Goal: Browse casually: Explore the website without a specific task or goal

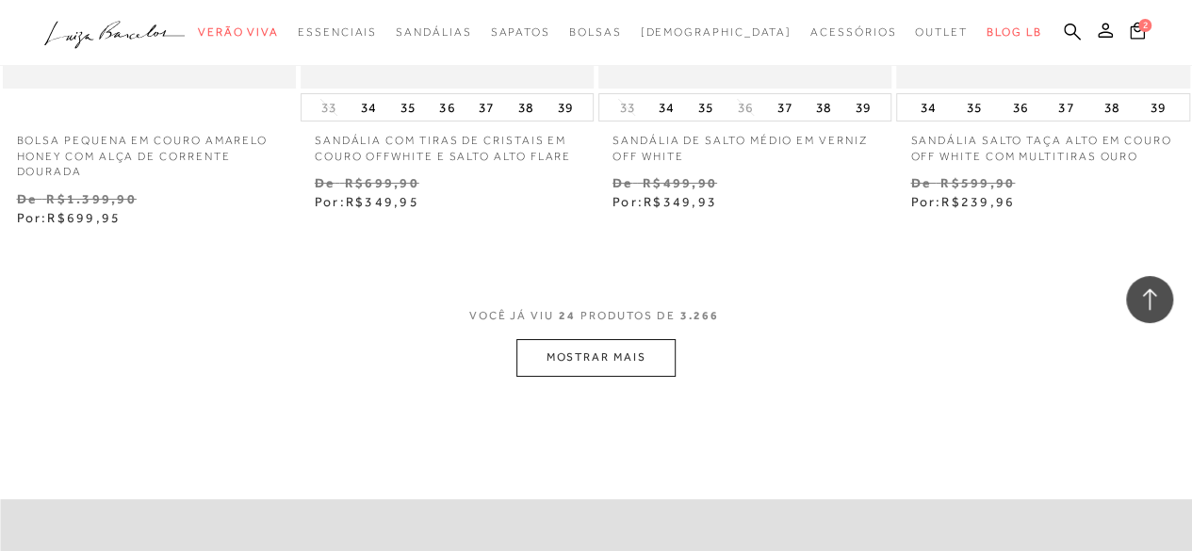
scroll to position [3463, 0]
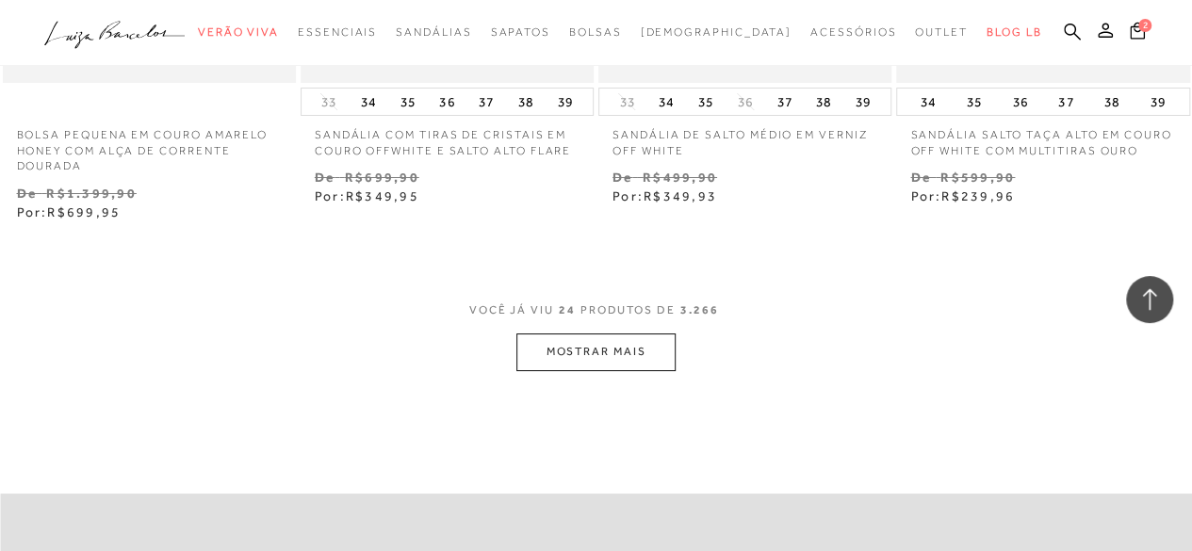
click at [671, 336] on button "MOSTRAR MAIS" at bounding box center [595, 351] width 158 height 37
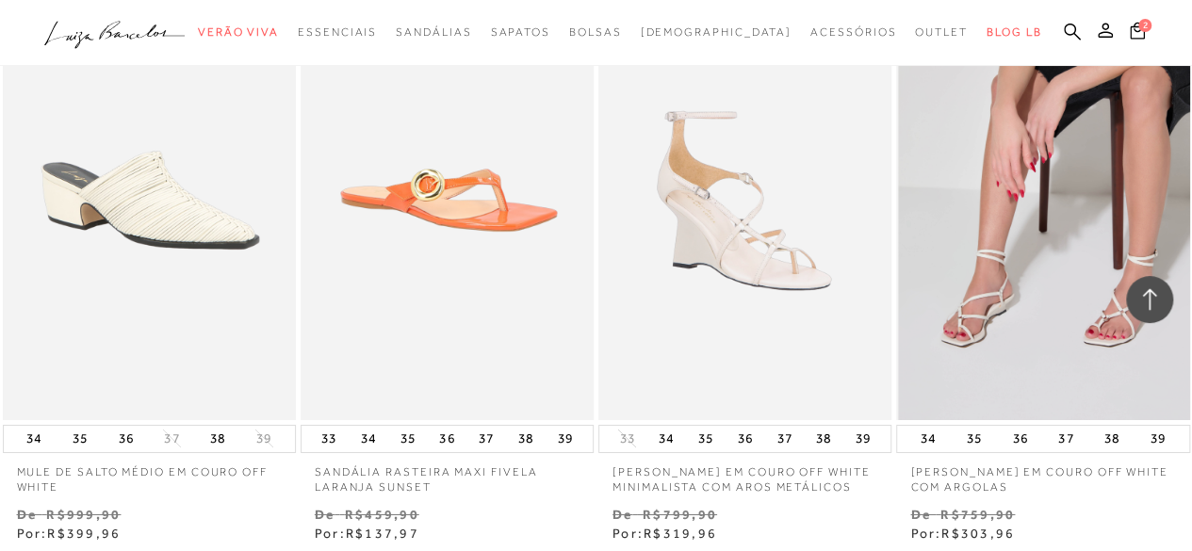
scroll to position [7042, 0]
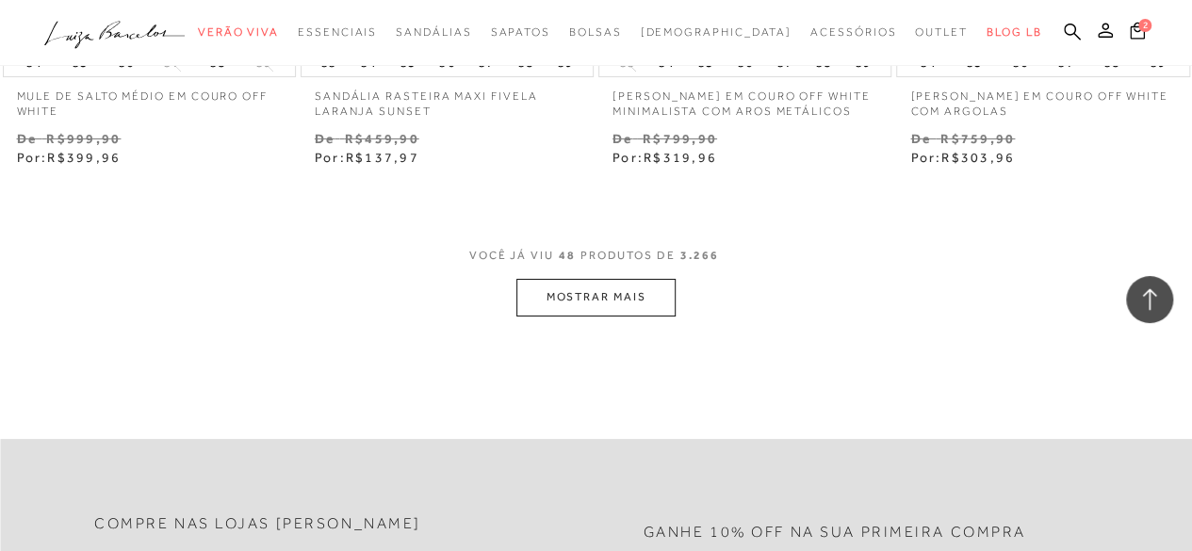
click at [650, 295] on button "MOSTRAR MAIS" at bounding box center [595, 297] width 158 height 37
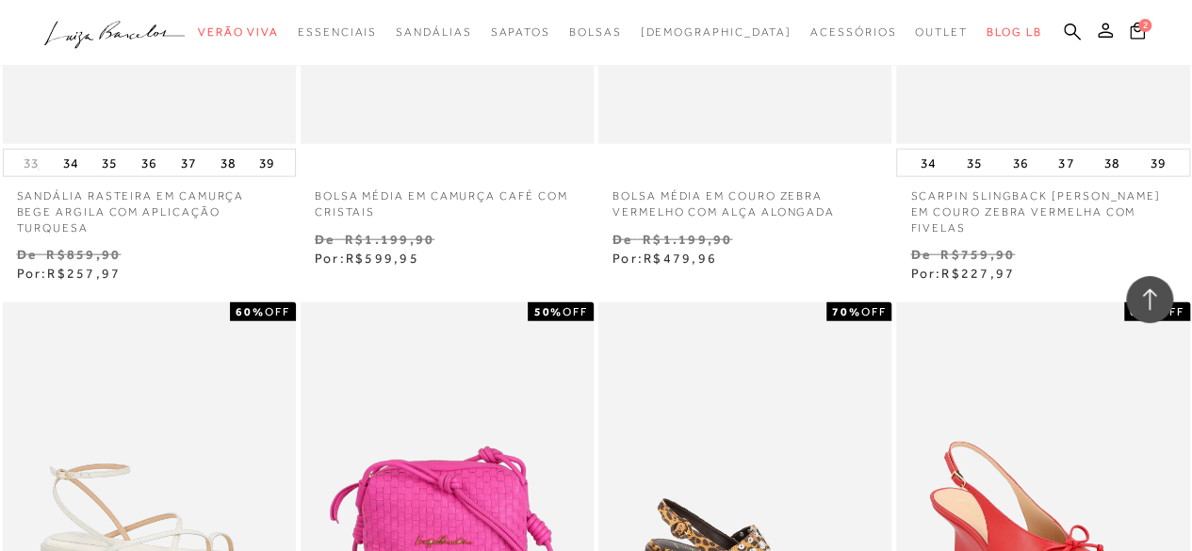
scroll to position [6123, 0]
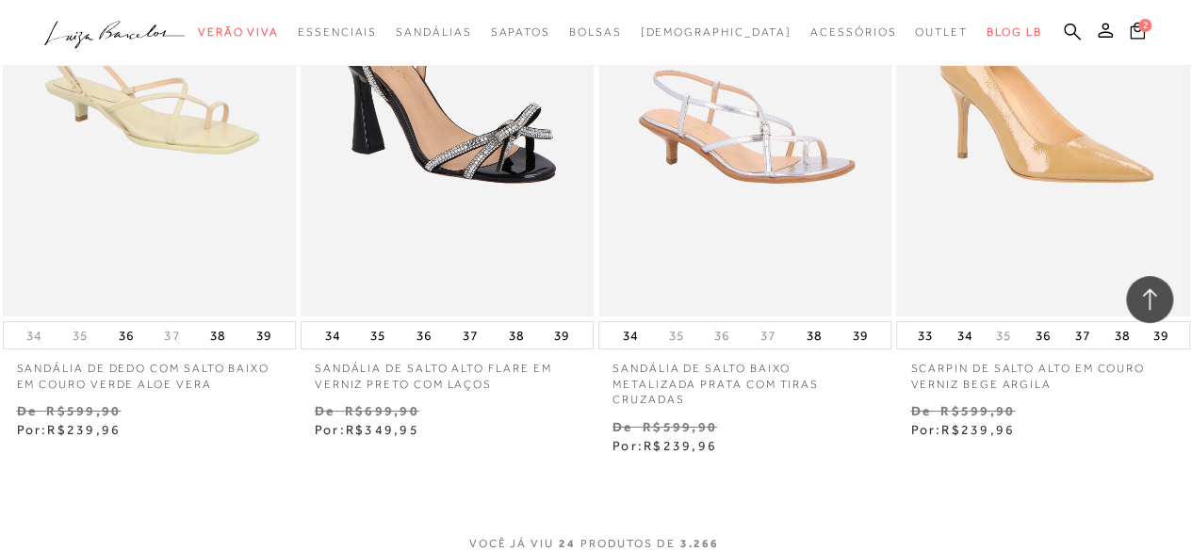
scroll to position [10362, 0]
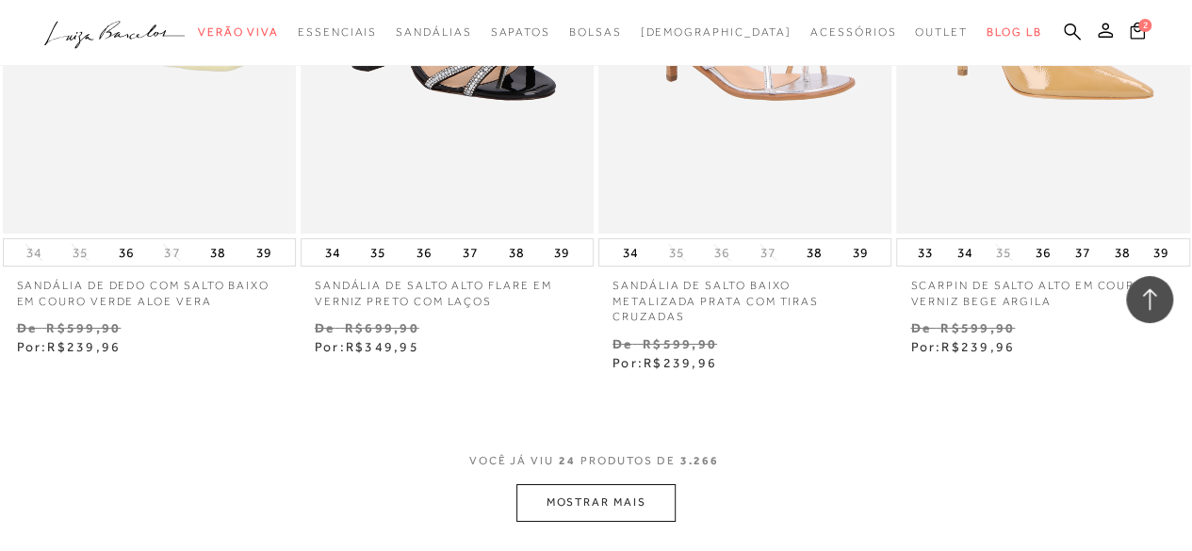
click at [589, 485] on button "MOSTRAR MAIS" at bounding box center [595, 502] width 158 height 37
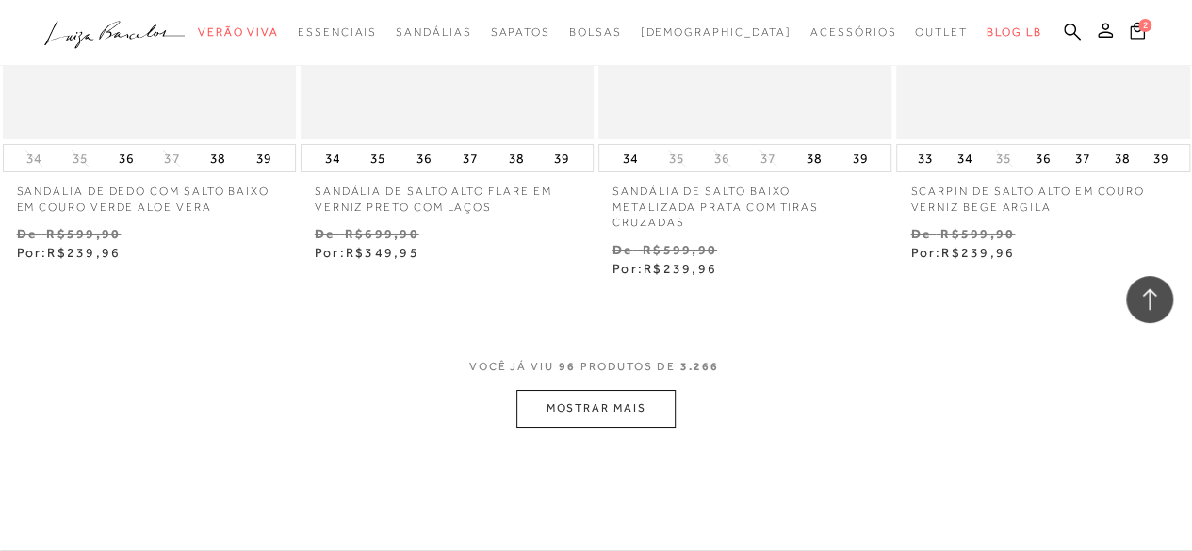
click at [632, 397] on button "MOSTRAR MAIS" at bounding box center [595, 408] width 158 height 37
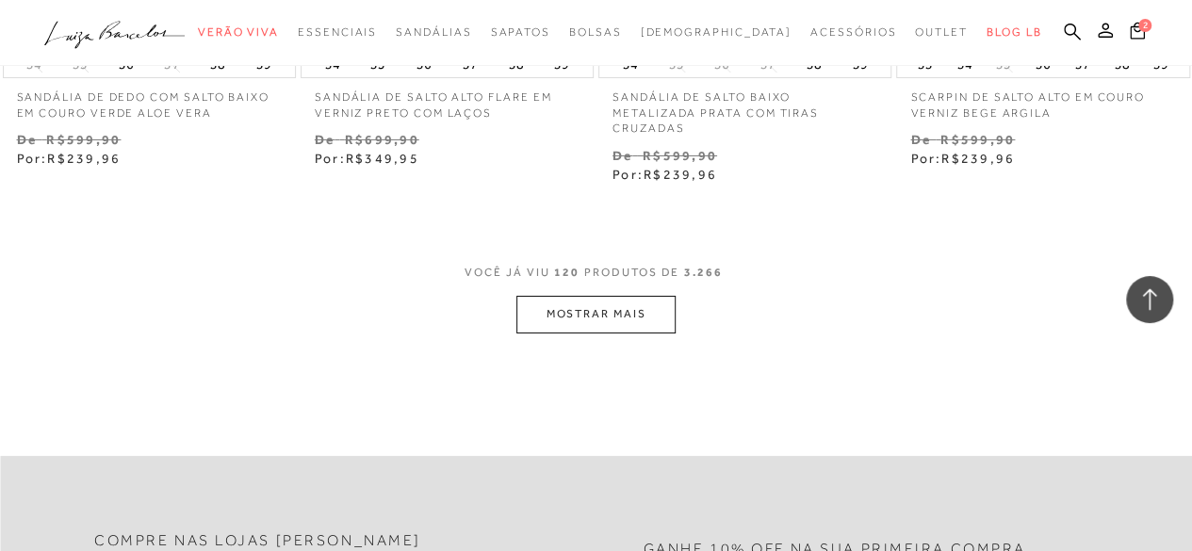
click at [588, 297] on button "MOSTRAR MAIS" at bounding box center [595, 314] width 158 height 37
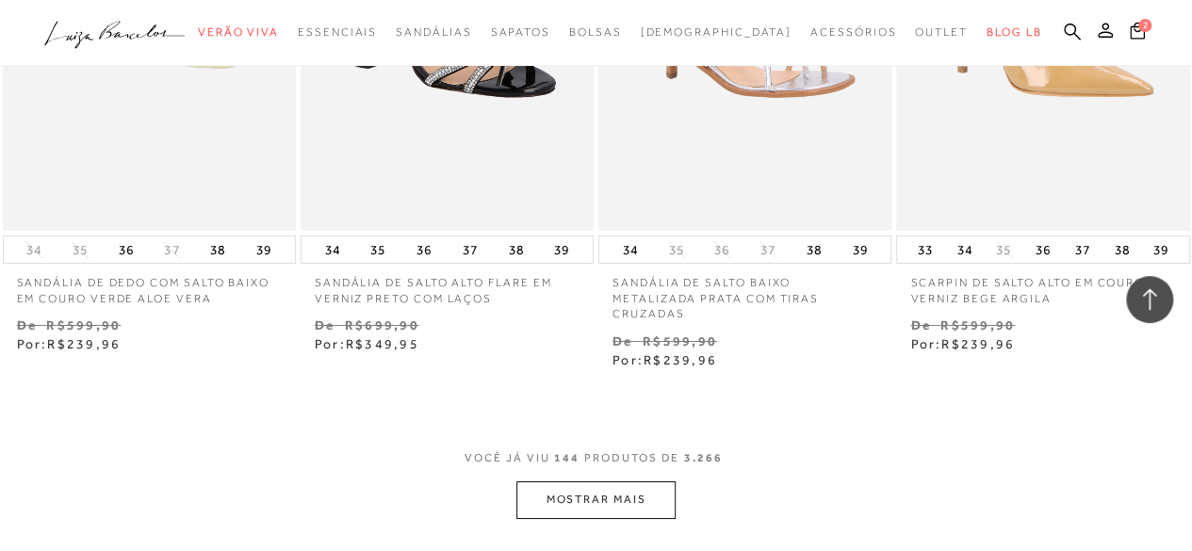
scroll to position [10362, 0]
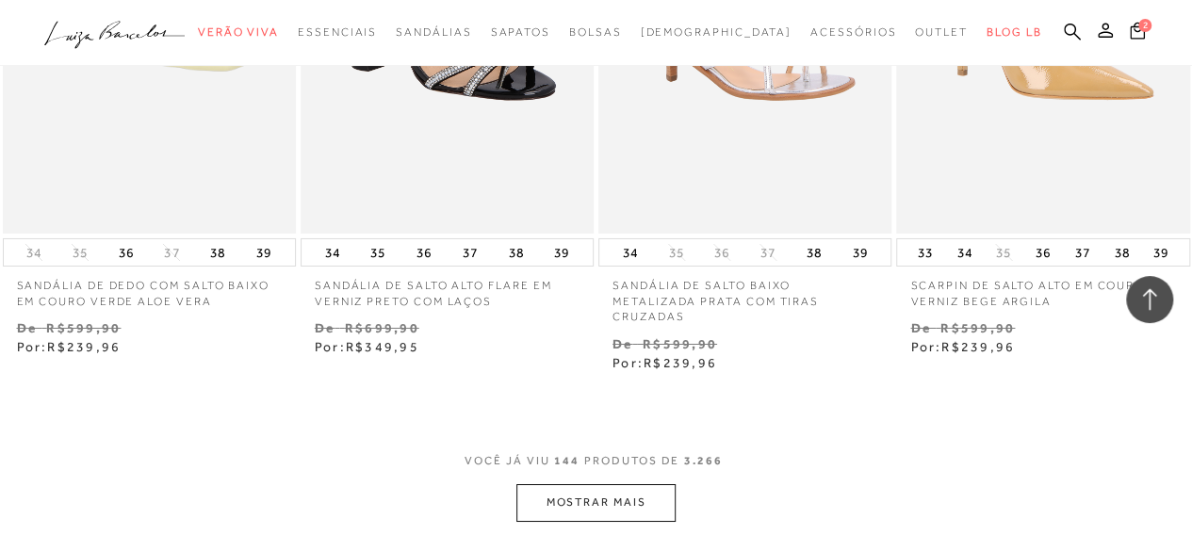
click at [609, 494] on button "MOSTRAR MAIS" at bounding box center [595, 502] width 158 height 37
click at [569, 484] on button "MOSTRAR MAIS" at bounding box center [595, 502] width 158 height 37
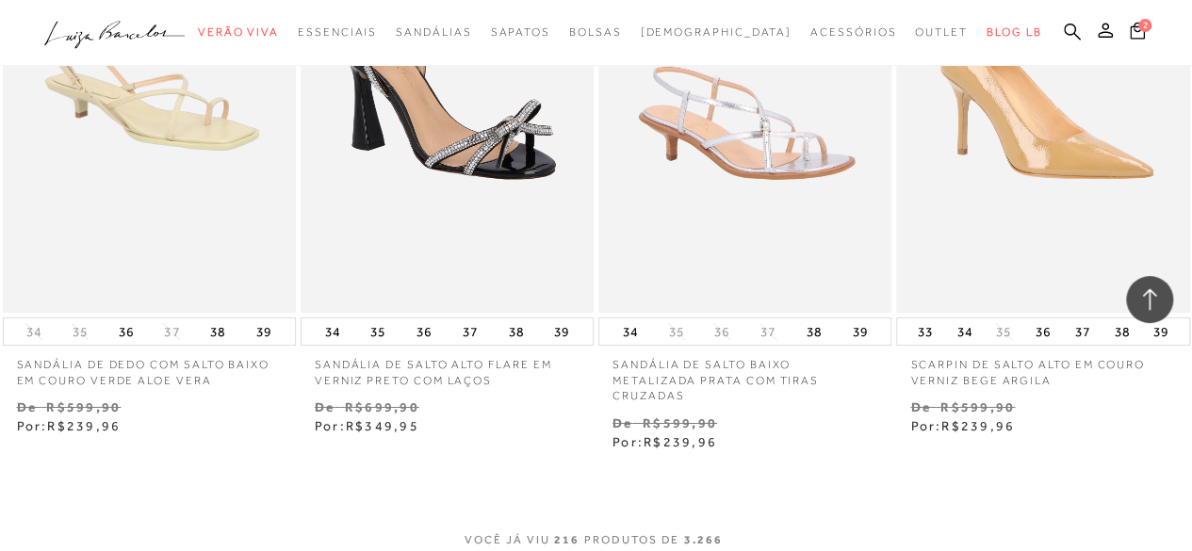
scroll to position [10550, 0]
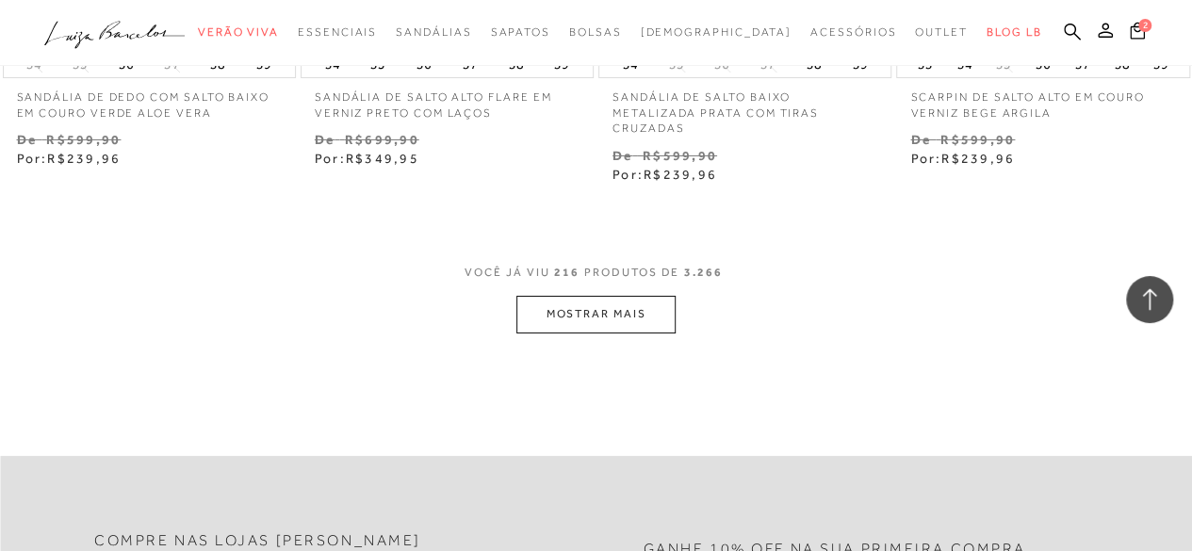
click at [612, 275] on span "VOCÊ JÁ VIU 216 PRODUTOS DE 3.266" at bounding box center [595, 279] width 263 height 34
click at [607, 313] on button "MOSTRAR MAIS" at bounding box center [595, 314] width 158 height 37
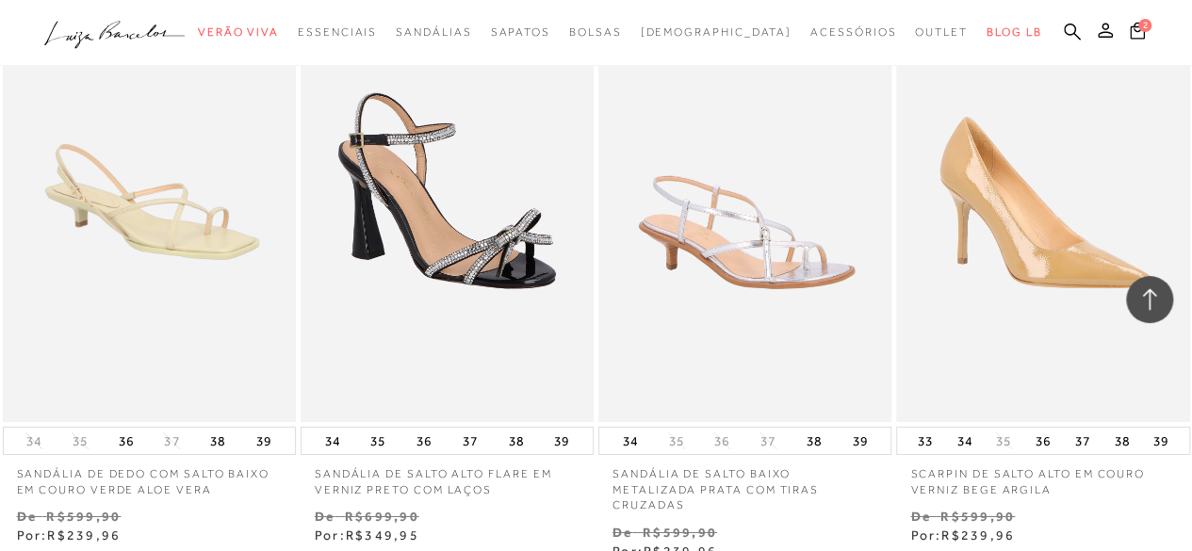
scroll to position [10644, 0]
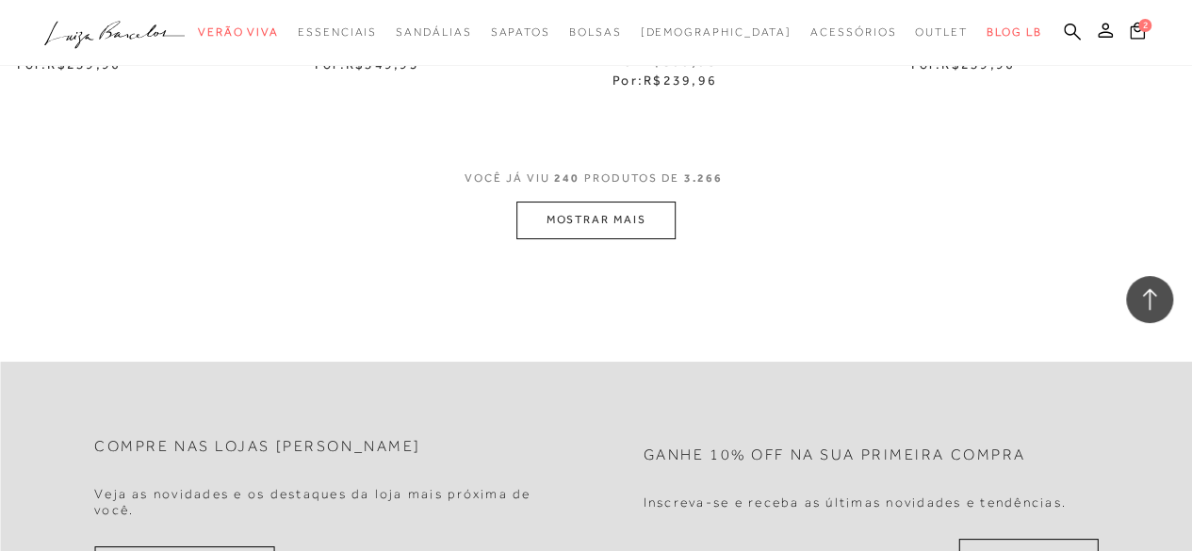
click at [618, 202] on button "MOSTRAR MAIS" at bounding box center [595, 220] width 158 height 37
click at [618, 218] on button "MOSTRAR MAIS" at bounding box center [595, 220] width 158 height 37
click at [658, 203] on button "MOSTRAR MAIS" at bounding box center [595, 220] width 158 height 37
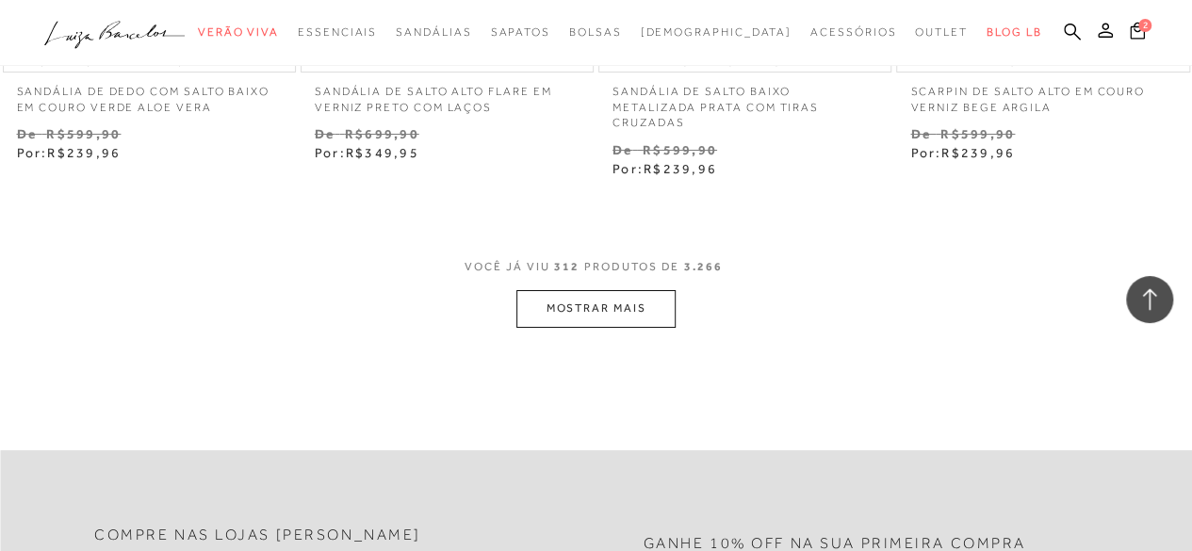
scroll to position [10456, 0]
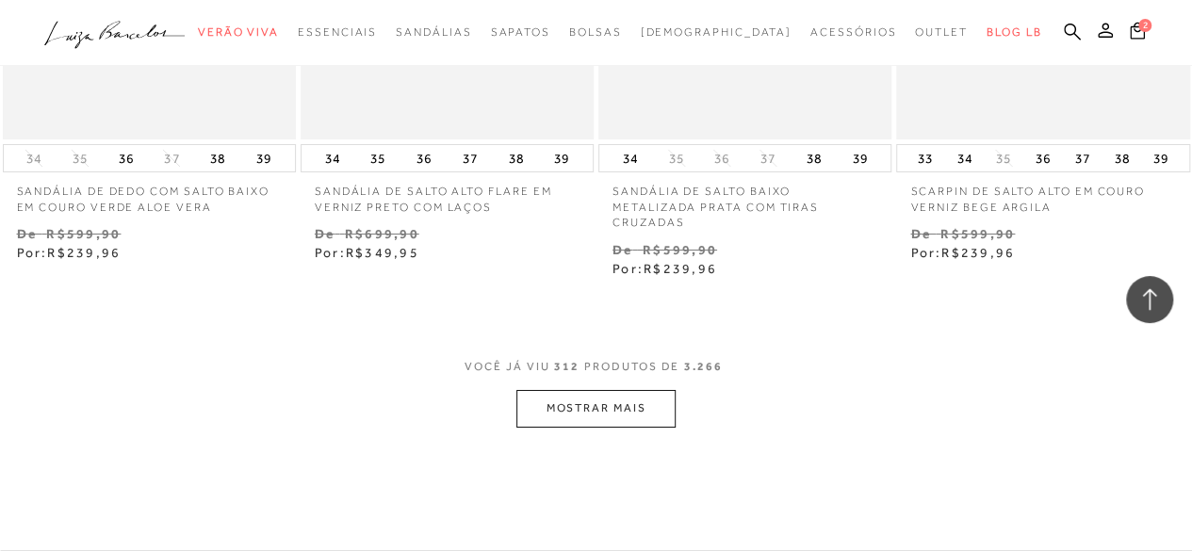
click at [645, 401] on button "MOSTRAR MAIS" at bounding box center [595, 408] width 158 height 37
